Goal: Information Seeking & Learning: Learn about a topic

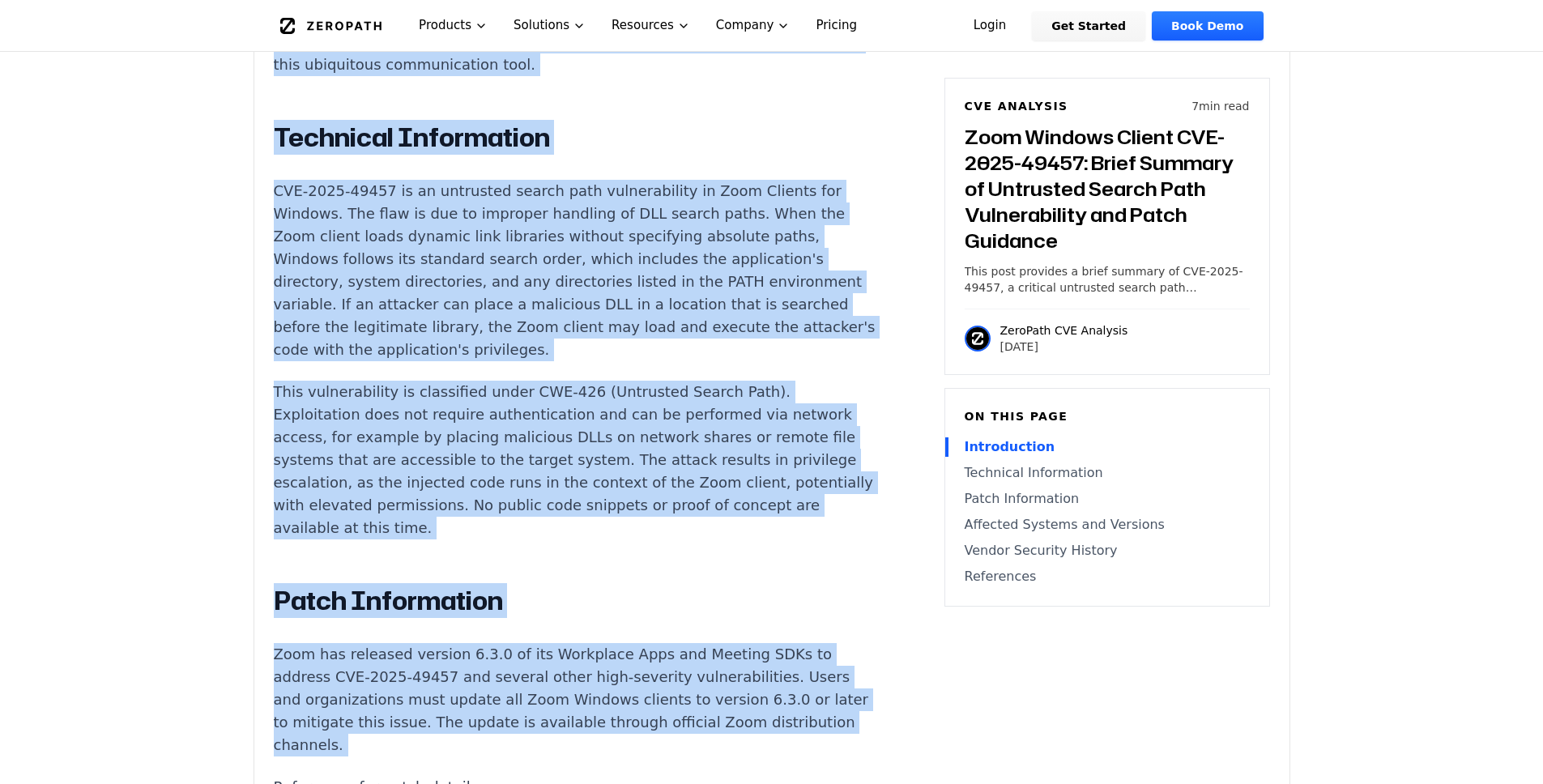
scroll to position [1439, 0]
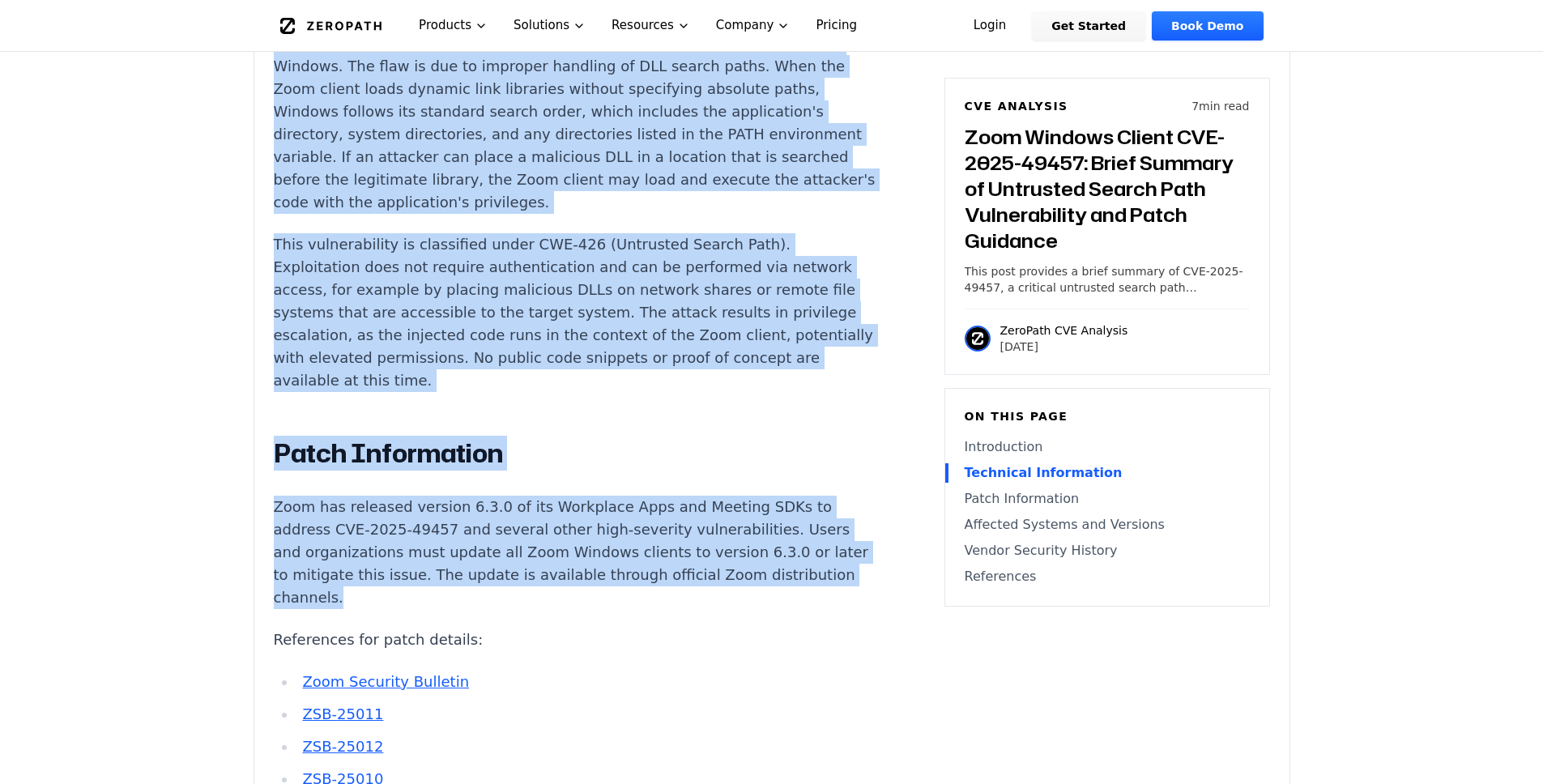
drag, startPoint x: 304, startPoint y: 257, endPoint x: 652, endPoint y: 486, distance: 416.6
click at [652, 486] on div "Experimental AI-Generated Content This CVE analysis is an experimental publicat…" at bounding box center [772, 463] width 1035 height 2676
copy div "Introduction Privilege escalation attacks against video conferencing platforms …"
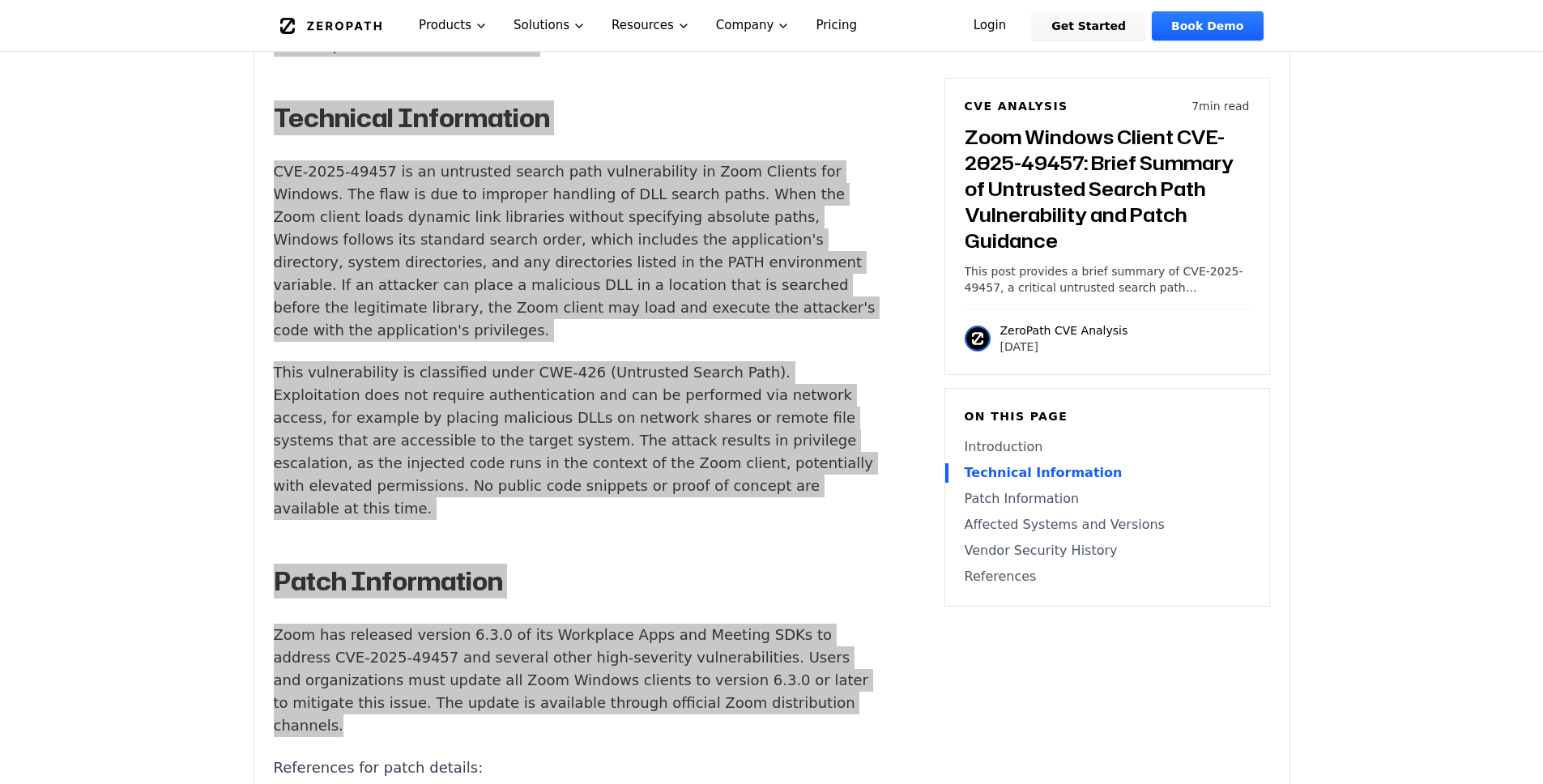
scroll to position [1310, 0]
